Goal: Task Accomplishment & Management: Use online tool/utility

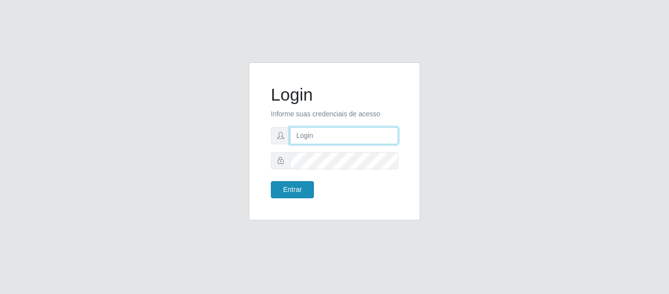
type input "precobom@rejane"
click at [294, 191] on button "Entrar" at bounding box center [292, 189] width 43 height 17
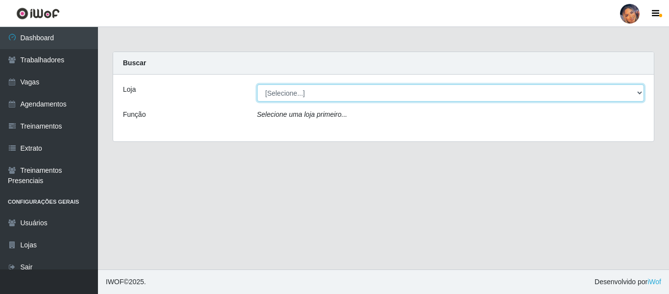
click at [322, 99] on select "[Selecione...] Supermercado Preço Bom" at bounding box center [451, 92] width 388 height 17
select select "169"
click at [257, 84] on select "[Selecione...] Supermercado Preço Bom" at bounding box center [451, 92] width 388 height 17
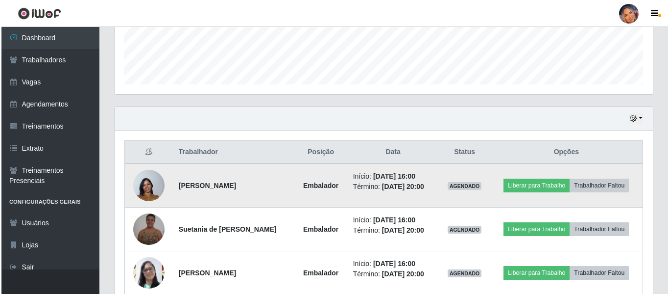
scroll to position [314, 0]
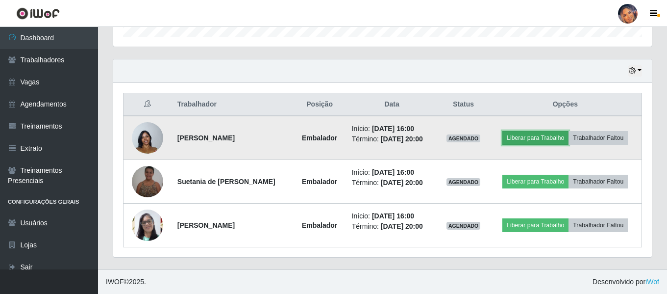
click at [526, 138] on button "Liberar para Trabalho" at bounding box center [535, 138] width 66 height 14
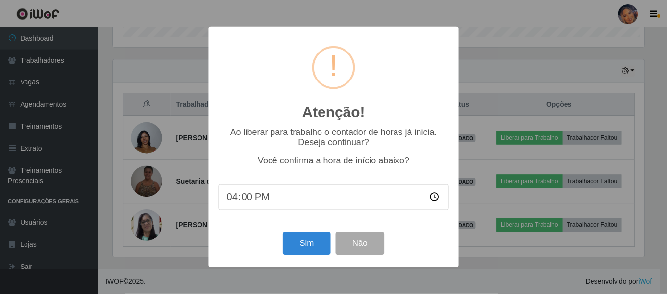
scroll to position [203, 534]
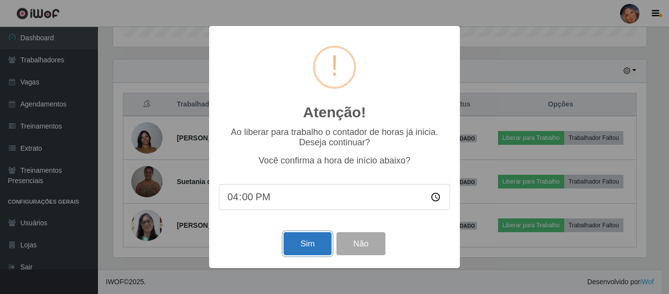
click at [313, 249] on button "Sim" at bounding box center [308, 243] width 48 height 23
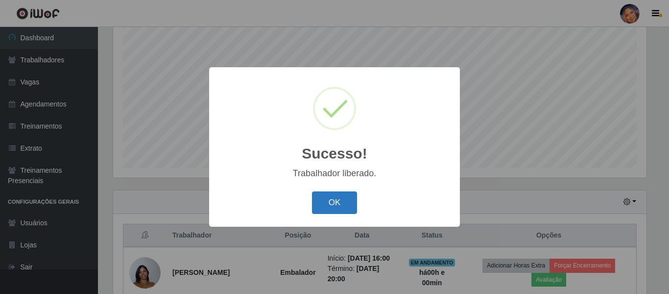
click at [316, 211] on button "OK" at bounding box center [335, 202] width 46 height 23
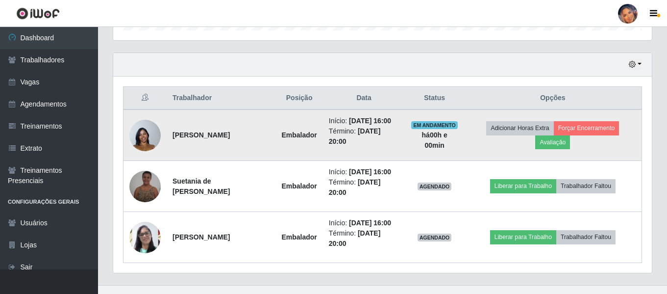
scroll to position [336, 0]
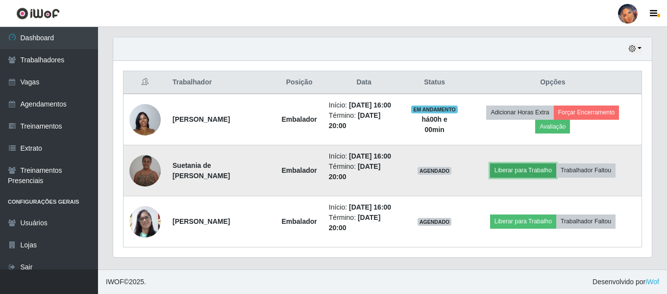
click at [518, 167] on button "Liberar para Trabalho" at bounding box center [523, 170] width 66 height 14
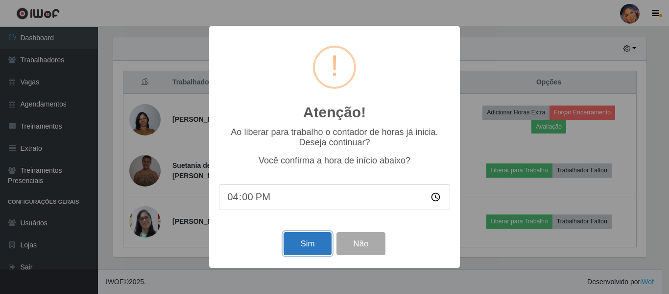
click at [304, 240] on button "Sim" at bounding box center [308, 243] width 48 height 23
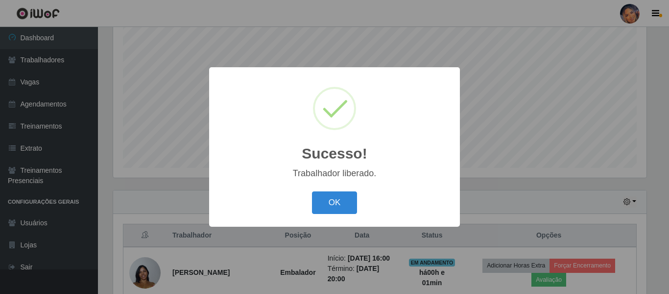
click at [334, 196] on button "OK" at bounding box center [335, 202] width 46 height 23
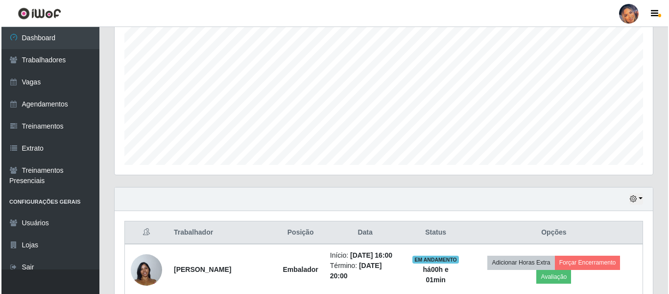
scroll to position [330, 0]
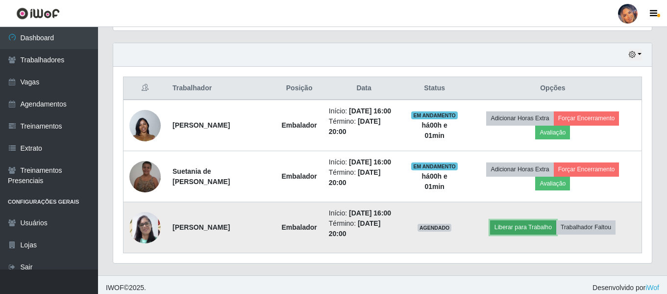
click at [523, 231] on button "Liberar para Trabalho" at bounding box center [523, 227] width 66 height 14
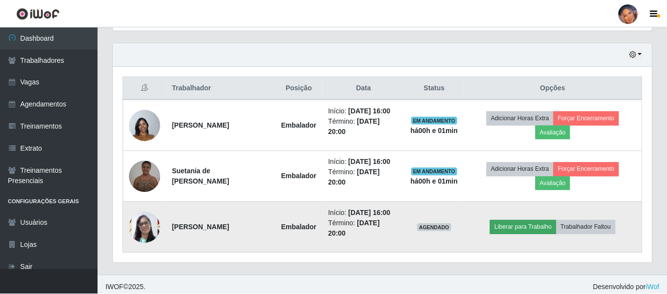
scroll to position [203, 534]
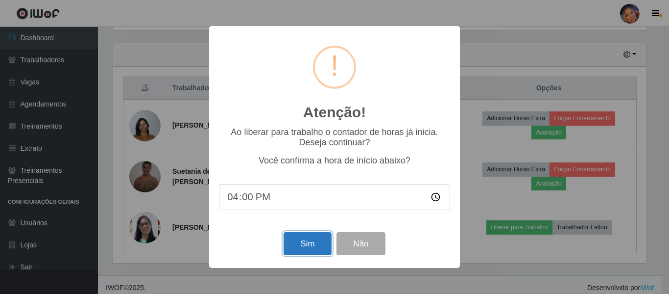
click at [297, 247] on button "Sim" at bounding box center [308, 243] width 48 height 23
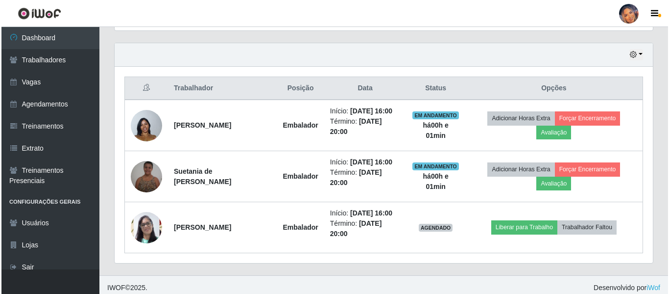
scroll to position [0, 0]
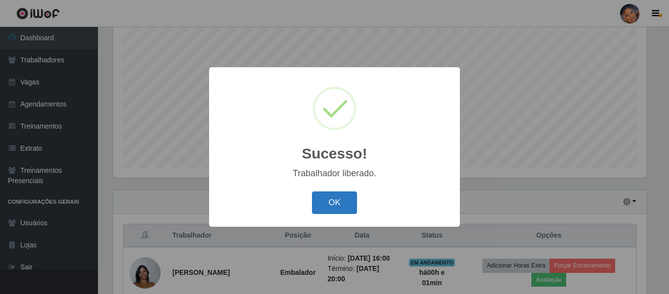
click at [321, 205] on button "OK" at bounding box center [335, 202] width 46 height 23
